Goal: Navigation & Orientation: Find specific page/section

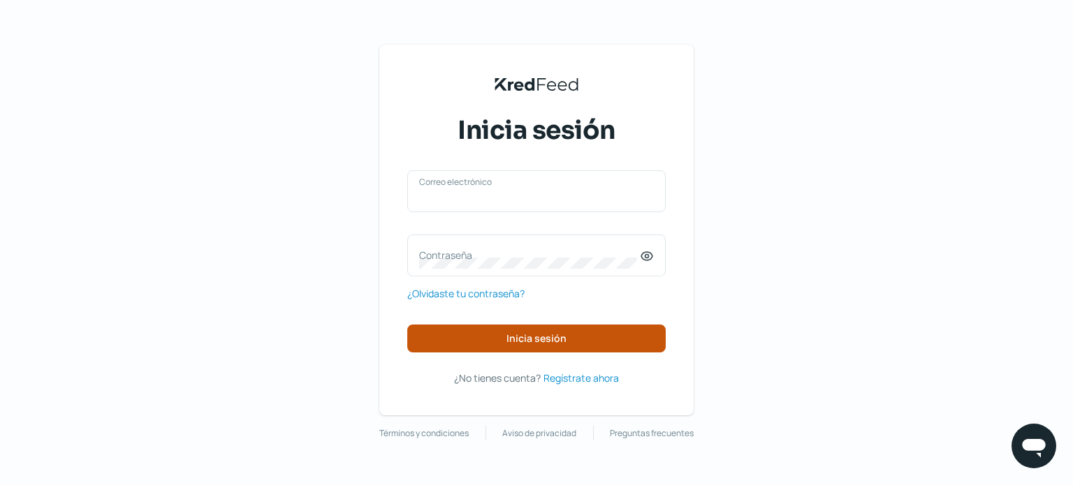
type input "[PERSON_NAME][EMAIL_ADDRESS][DOMAIN_NAME]"
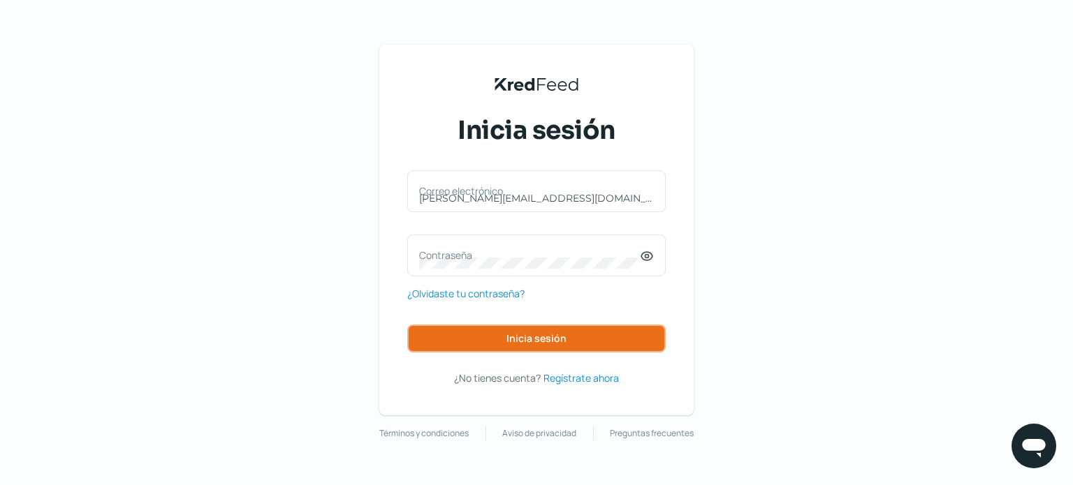
click at [510, 330] on button "Inicia sesión" at bounding box center [536, 339] width 258 height 28
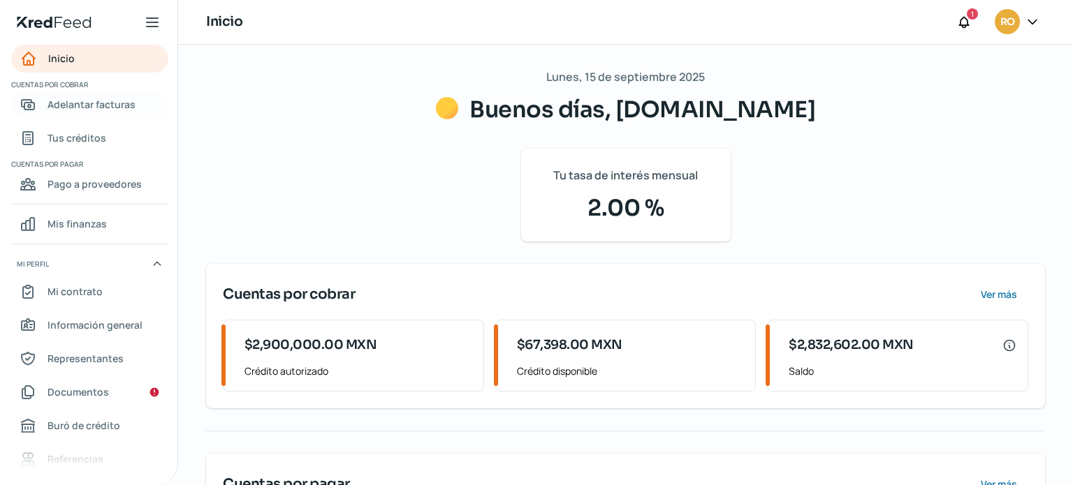
click at [73, 104] on span "Adelantar facturas" at bounding box center [91, 104] width 88 height 17
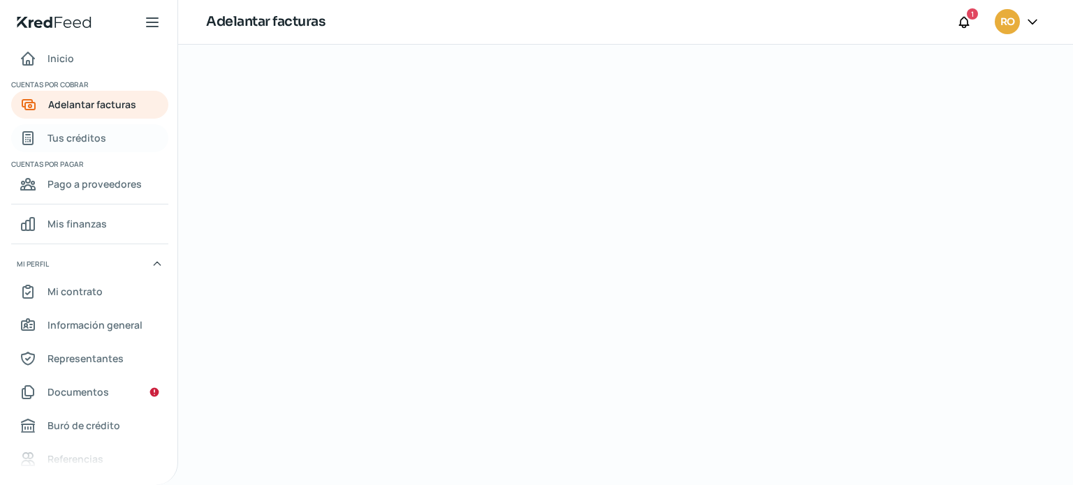
click at [73, 131] on span "Tus créditos" at bounding box center [76, 137] width 59 height 17
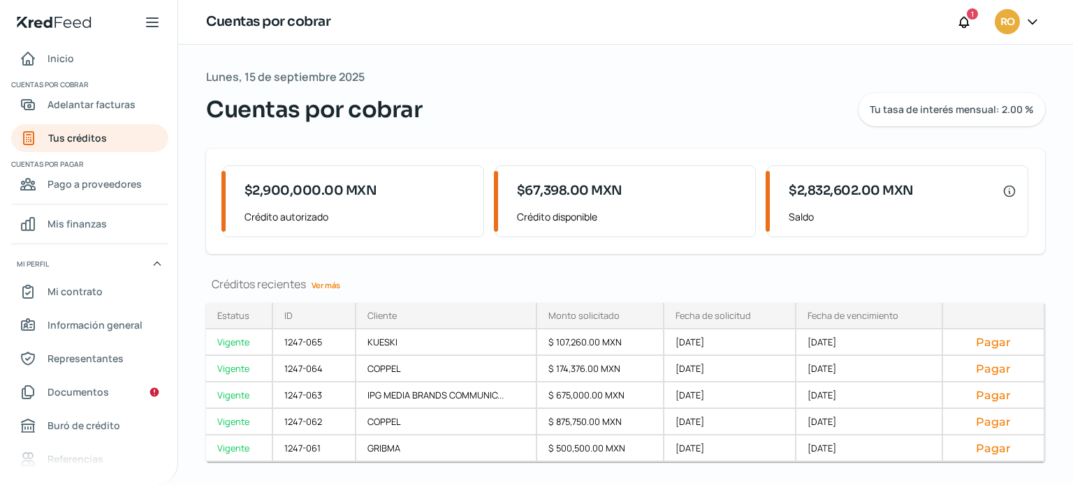
click at [322, 286] on link "Ver más" at bounding box center [326, 285] width 40 height 22
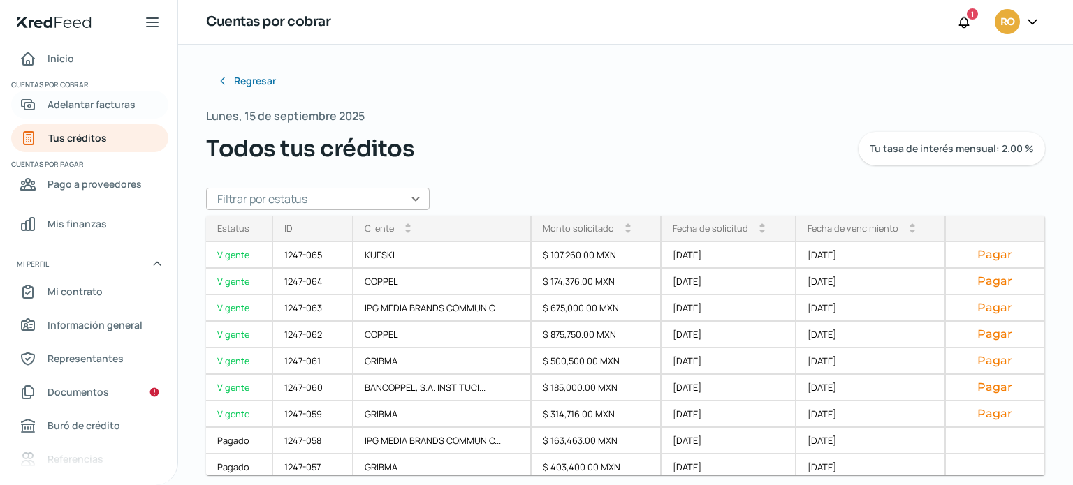
click at [80, 111] on span "Adelantar facturas" at bounding box center [91, 104] width 88 height 17
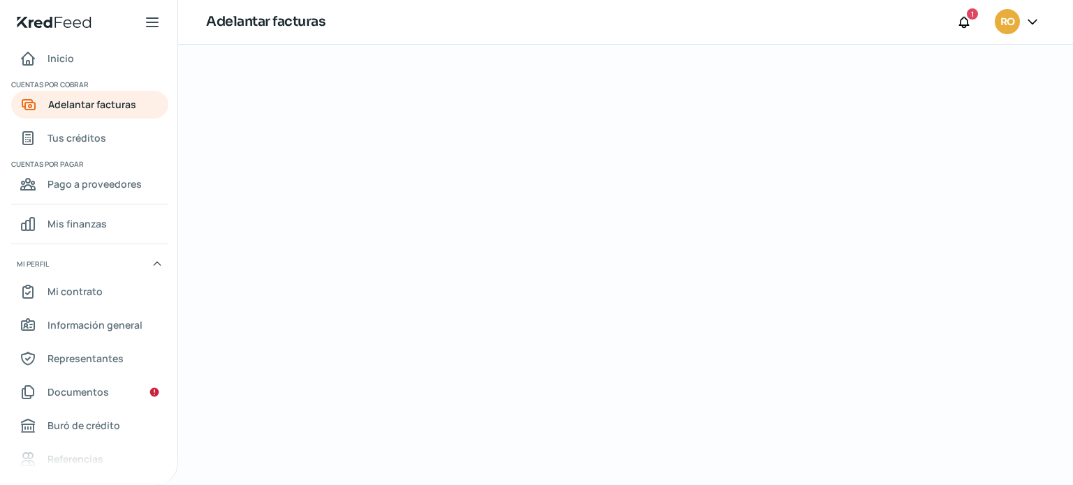
click at [87, 119] on nav "Inicio Cuentas por cobrar Adelantar facturas Tus créditos Cuentas por pagar Pag…" at bounding box center [88, 257] width 177 height 424
click at [82, 140] on span "Tus créditos" at bounding box center [76, 137] width 59 height 17
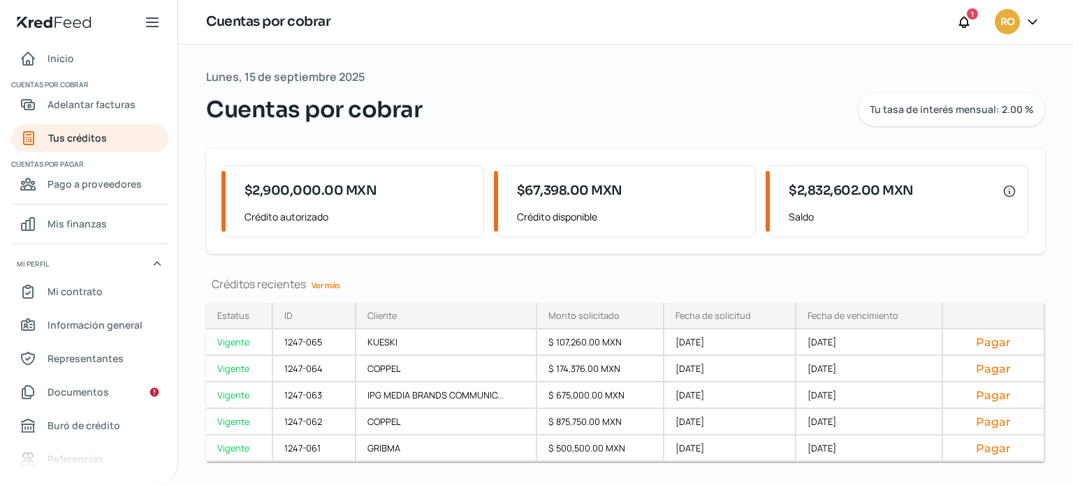
click at [330, 286] on link "Ver más" at bounding box center [326, 285] width 40 height 22
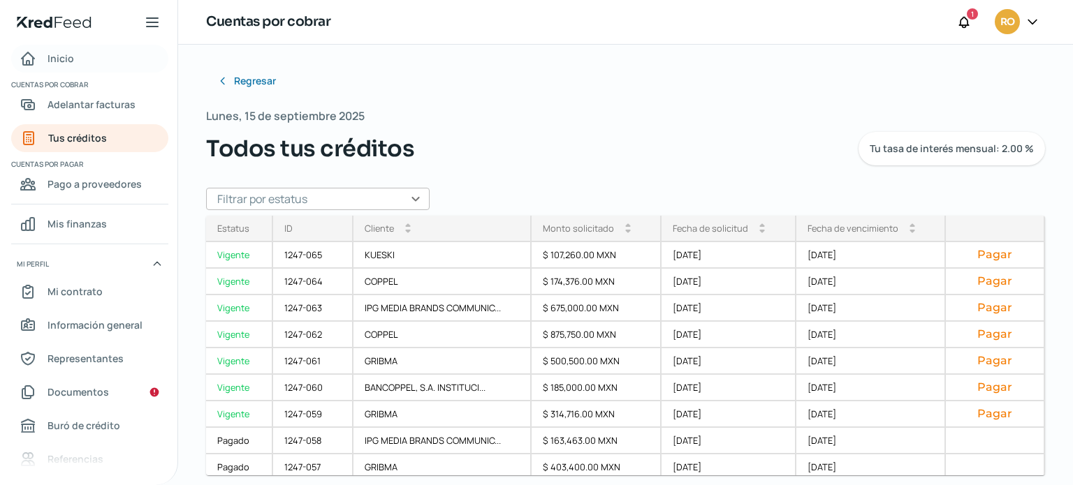
click at [52, 54] on span "Inicio" at bounding box center [60, 58] width 27 height 17
